Goal: Information Seeking & Learning: Learn about a topic

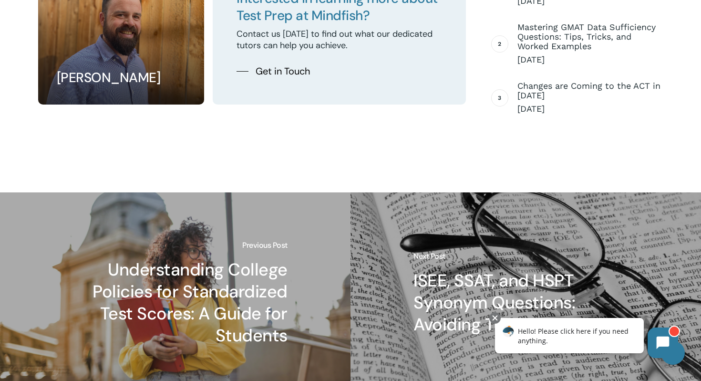
scroll to position [2406, 0]
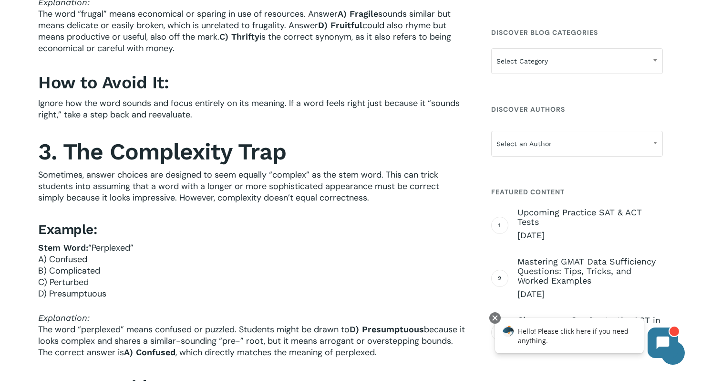
scroll to position [944, 0]
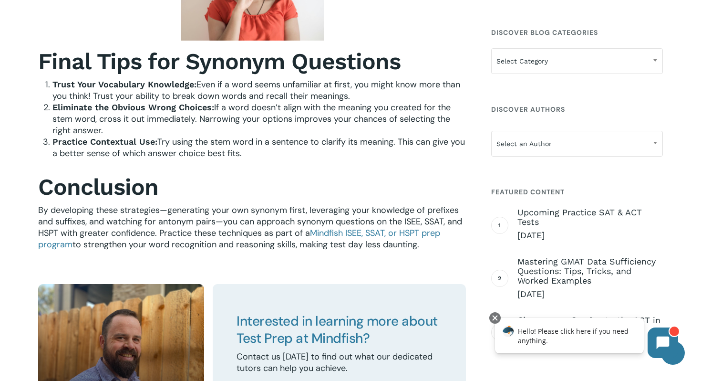
scroll to position [2025, 0]
